Goal: Task Accomplishment & Management: Complete application form

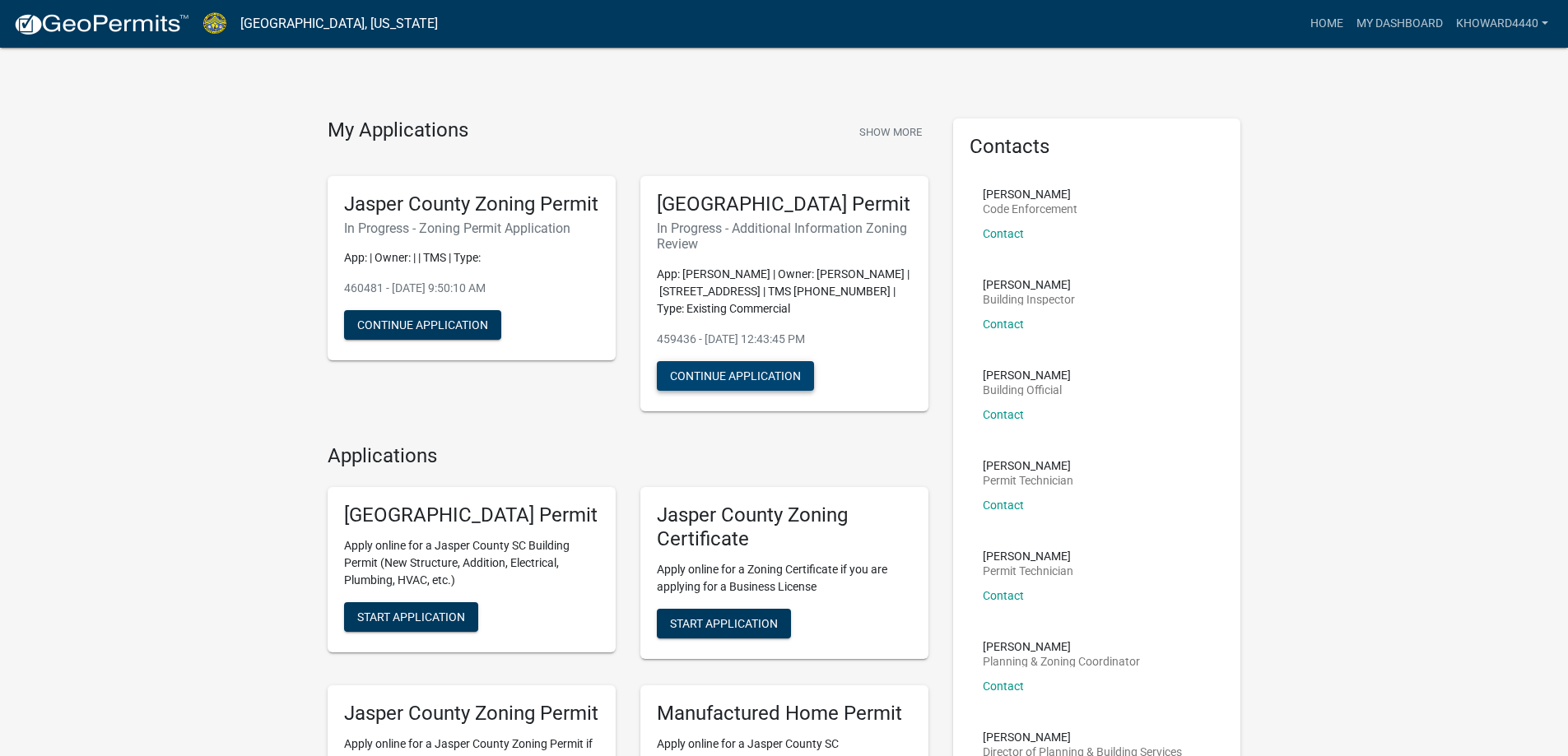
click at [738, 391] on button "Continue Application" at bounding box center [735, 376] width 157 height 29
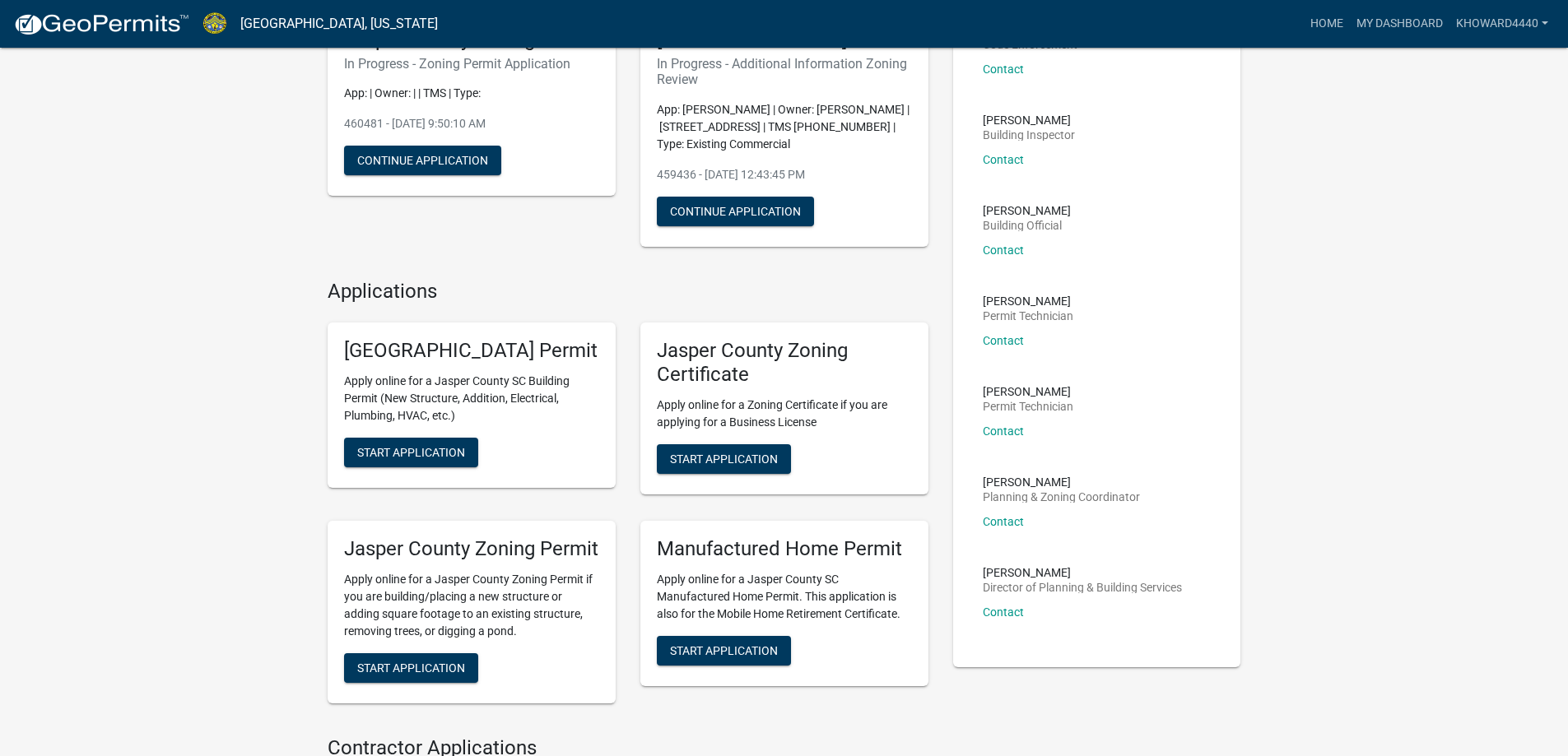
scroll to position [82, 0]
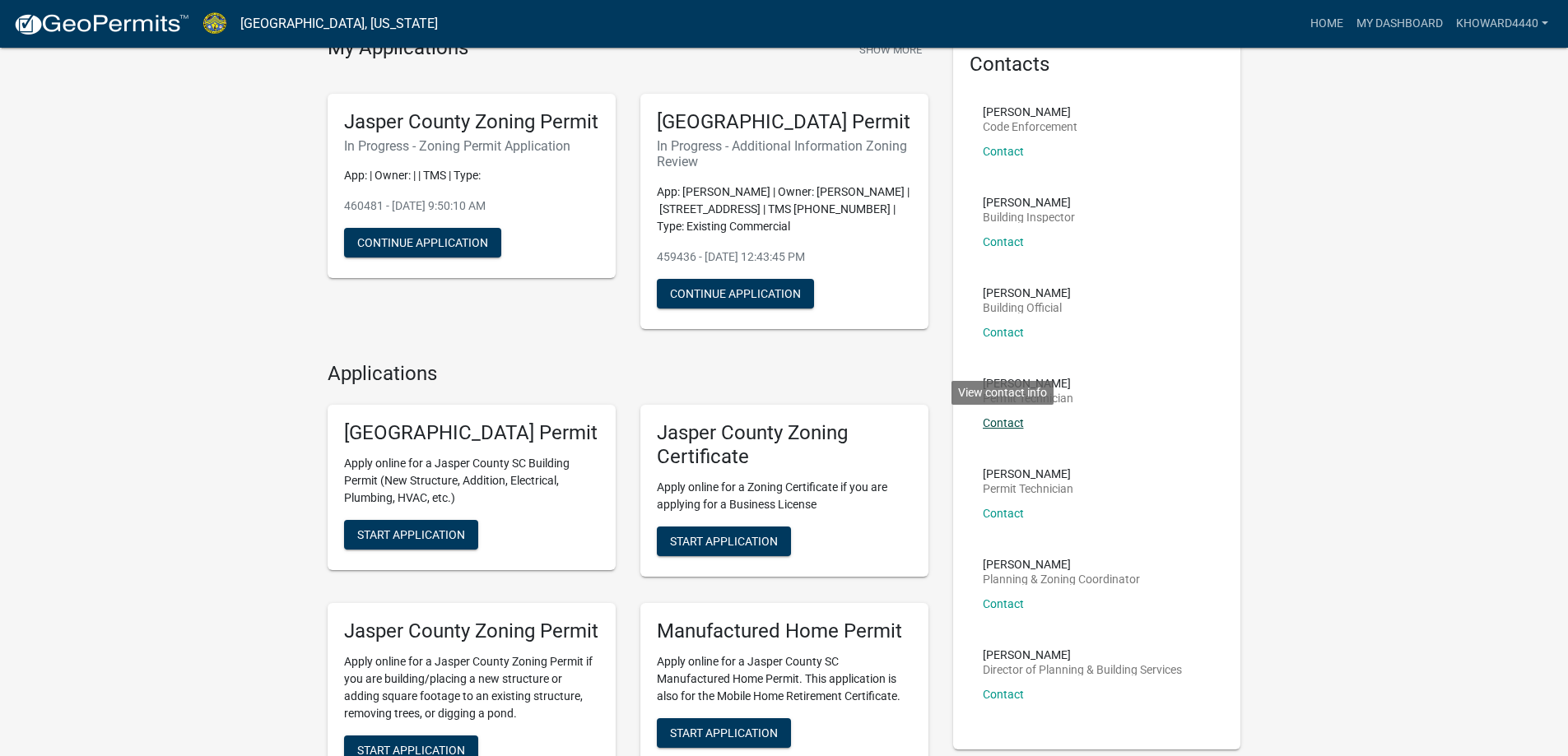
drag, startPoint x: 1027, startPoint y: 425, endPoint x: 982, endPoint y: 425, distance: 45.0
click at [982, 425] on p "Contact View contact info" at bounding box center [1027, 423] width 91 height 11
copy link "Contact"
click at [1008, 442] on li "Ciara Chapman Permit Technician Contact" at bounding box center [1097, 410] width 256 height 91
click at [1008, 422] on link "Contact" at bounding box center [1003, 423] width 42 height 13
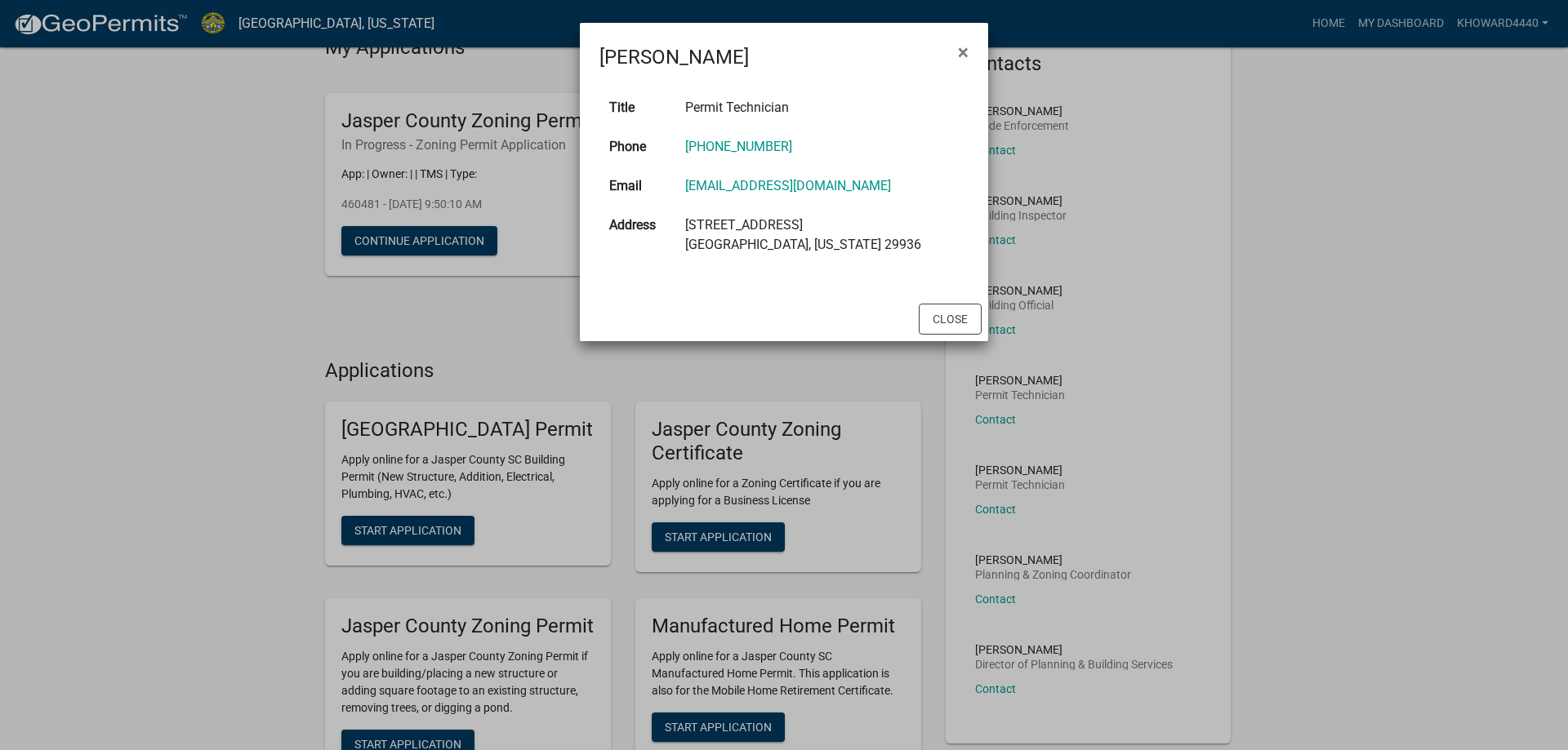
click at [886, 188] on td "cchapman@jaspercountysc.gov" at bounding box center [822, 186] width 293 height 40
click at [947, 311] on button "Close" at bounding box center [950, 319] width 63 height 31
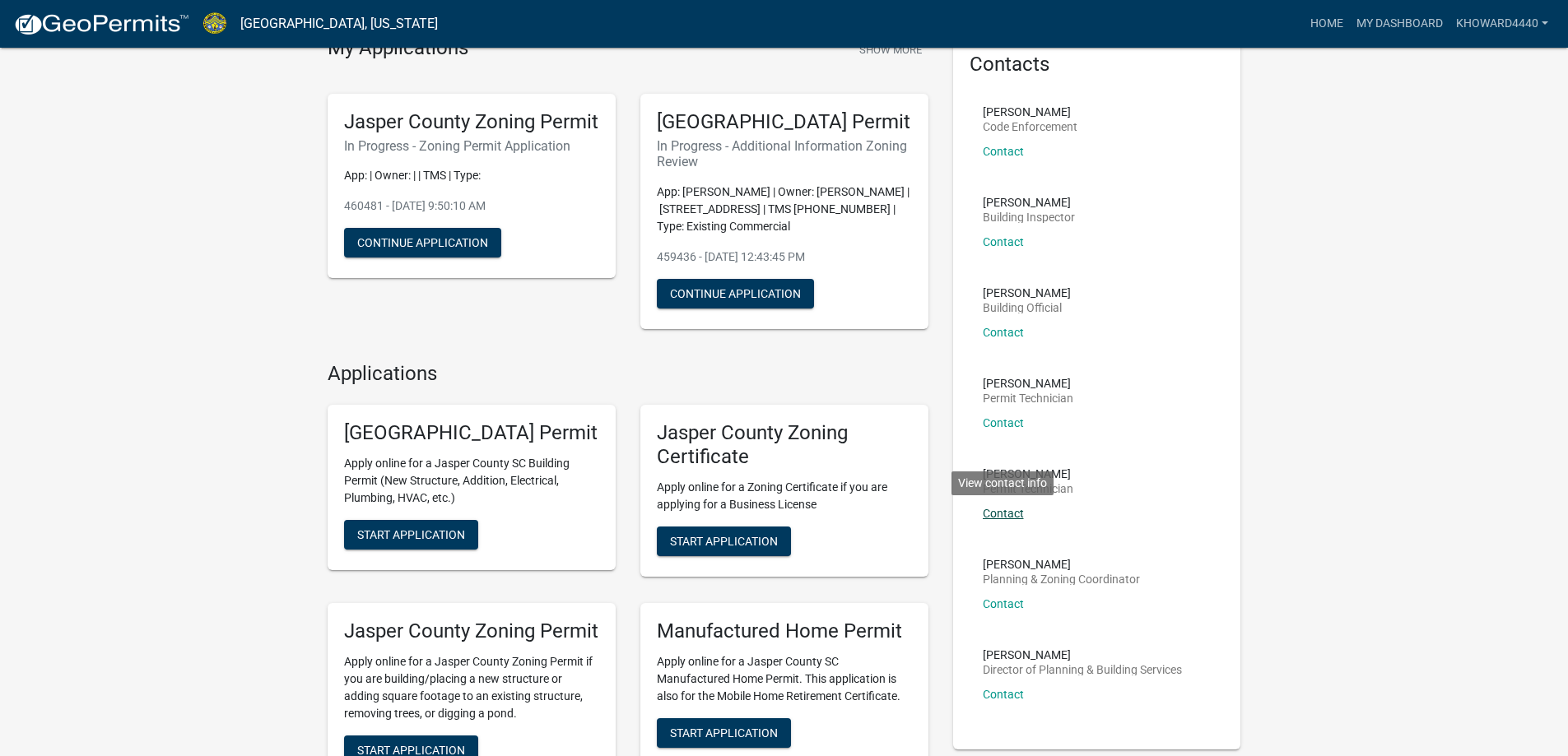
click at [994, 509] on link "Contact" at bounding box center [1003, 513] width 42 height 13
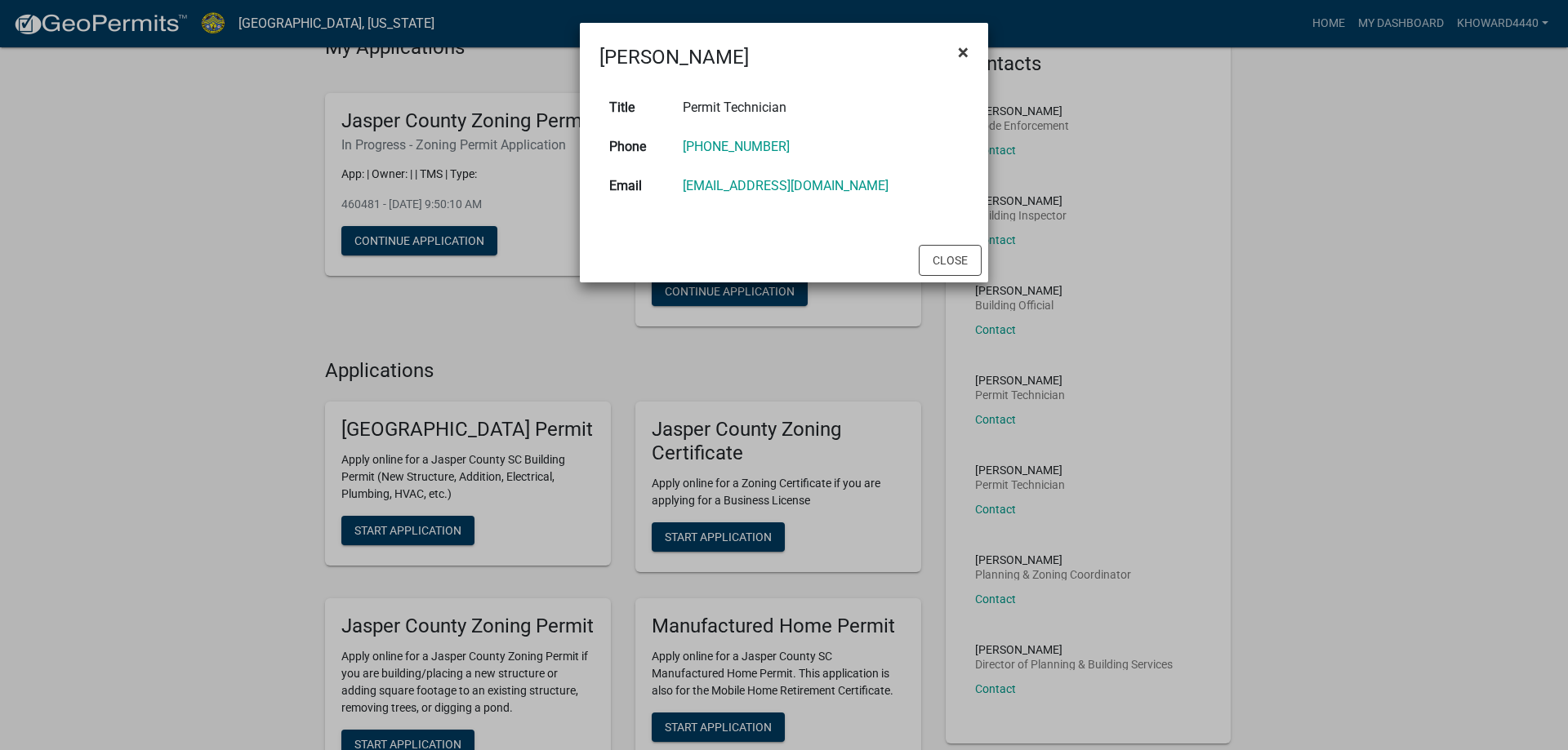
click at [960, 52] on span "×" at bounding box center [963, 52] width 10 height 23
